Goal: Transaction & Acquisition: Purchase product/service

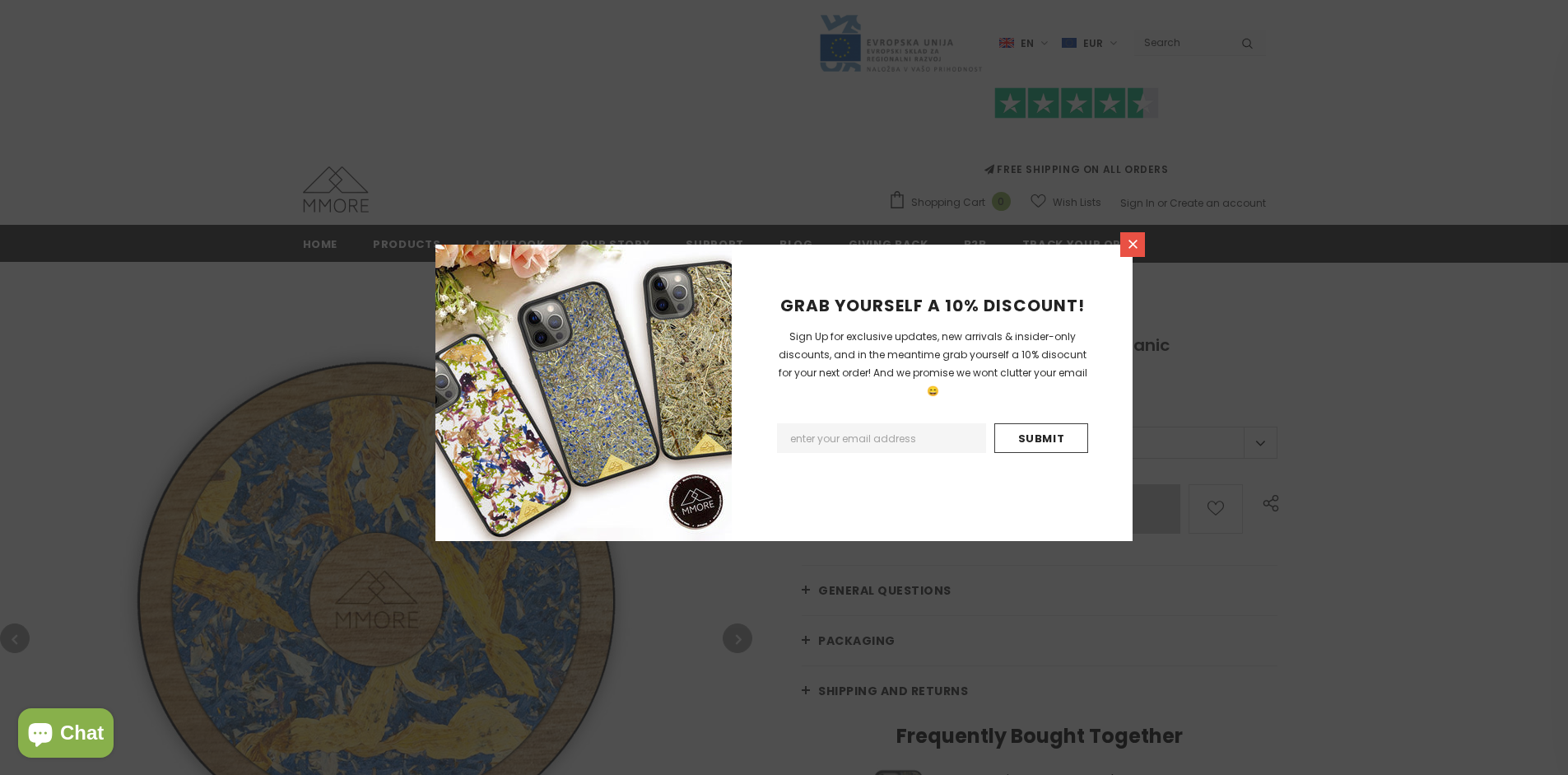
click at [1132, 244] on icon at bounding box center [1132, 244] width 9 height 9
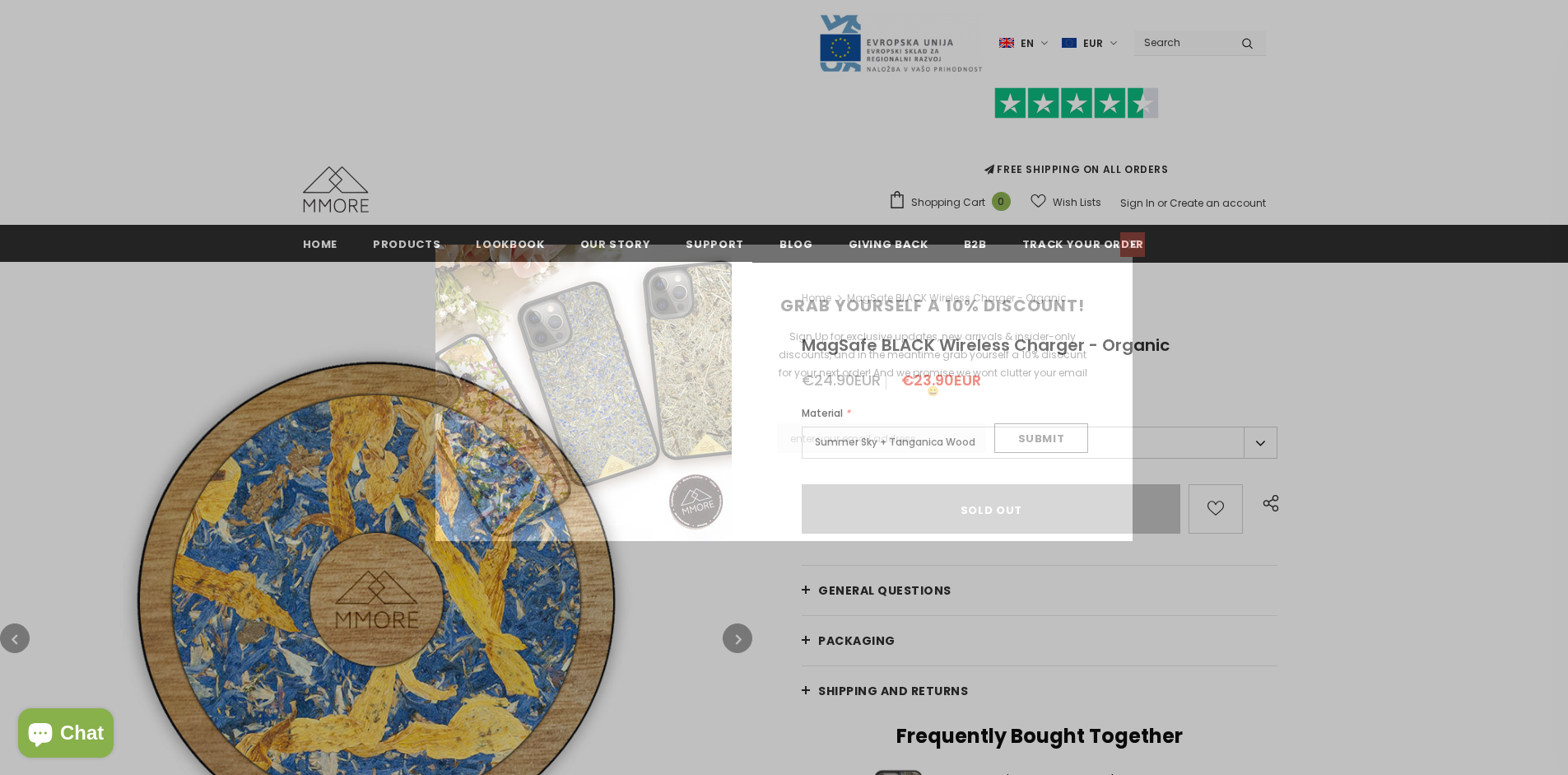
click at [1132, 244] on icon at bounding box center [1132, 244] width 9 height 9
